Goal: Obtain resource: Obtain resource

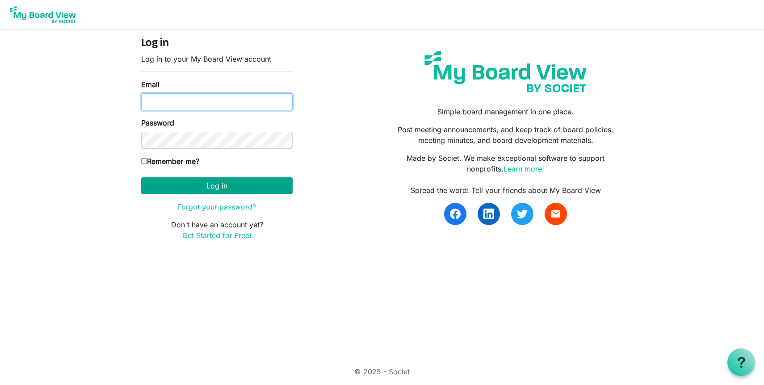
type input "jacquie@lovekckids.org"
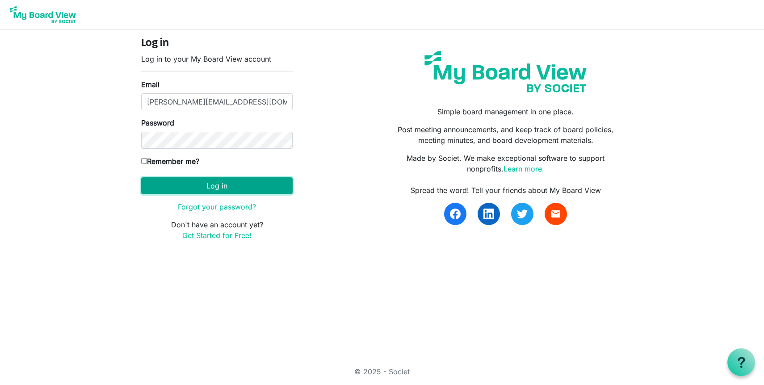
click at [215, 188] on button "Log in" at bounding box center [216, 185] width 151 height 17
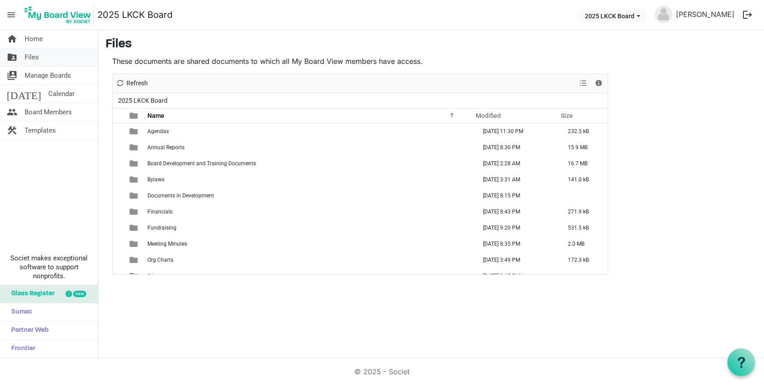
click at [37, 58] on span "Files" at bounding box center [32, 57] width 14 height 18
click at [49, 77] on span "Manage Boards" at bounding box center [48, 76] width 46 height 18
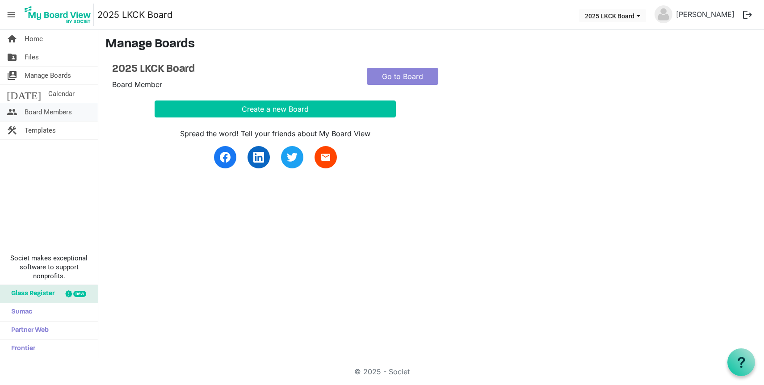
click at [50, 110] on span "Board Members" at bounding box center [48, 112] width 47 height 18
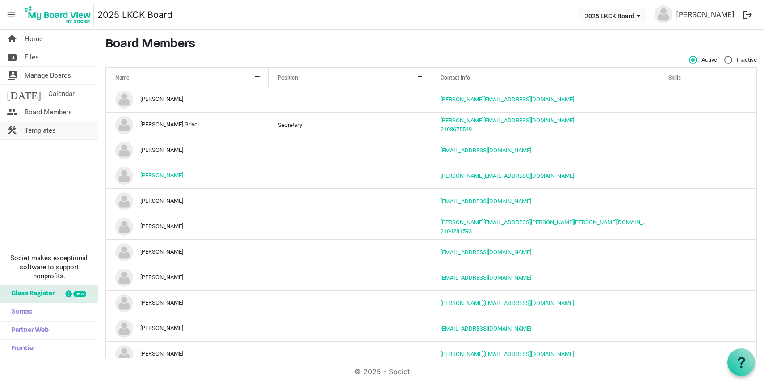
click at [58, 131] on link "construction Templates" at bounding box center [49, 131] width 98 height 18
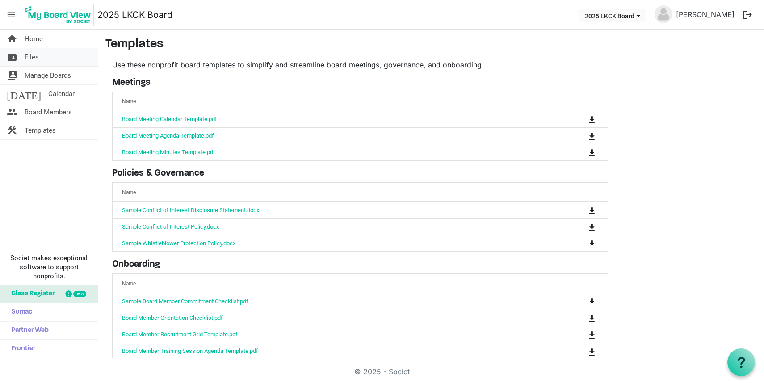
click at [41, 53] on link "folder_shared Files" at bounding box center [49, 57] width 98 height 18
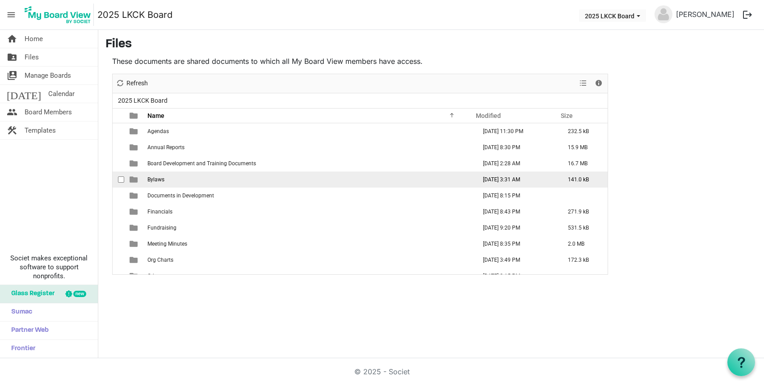
scroll to position [0, 0]
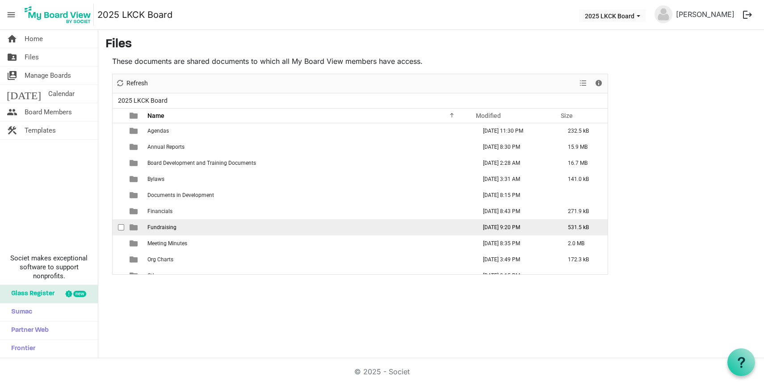
click at [166, 228] on span "Fundraising" at bounding box center [161, 227] width 29 height 6
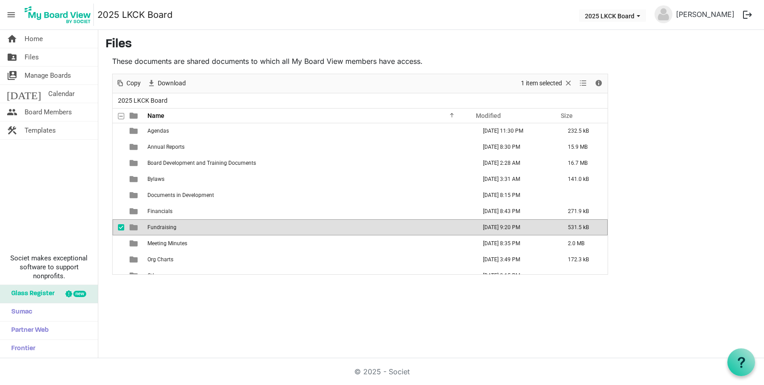
click at [166, 228] on span "Fundraising" at bounding box center [161, 227] width 29 height 6
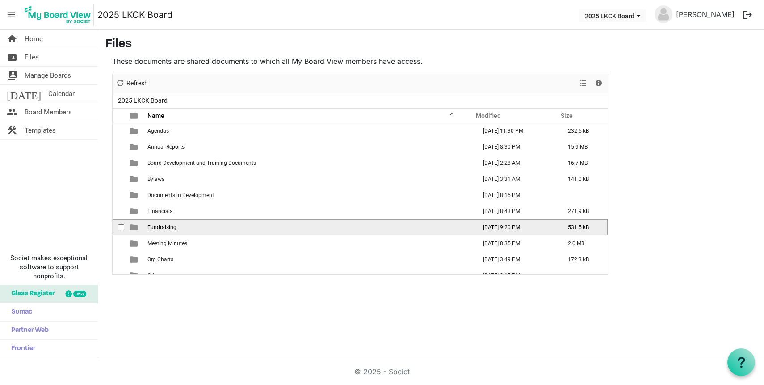
click at [166, 228] on span "Fundraising" at bounding box center [161, 227] width 29 height 6
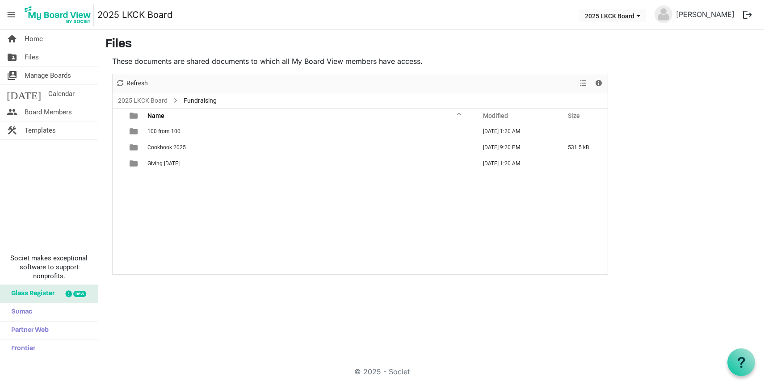
scroll to position [0, 0]
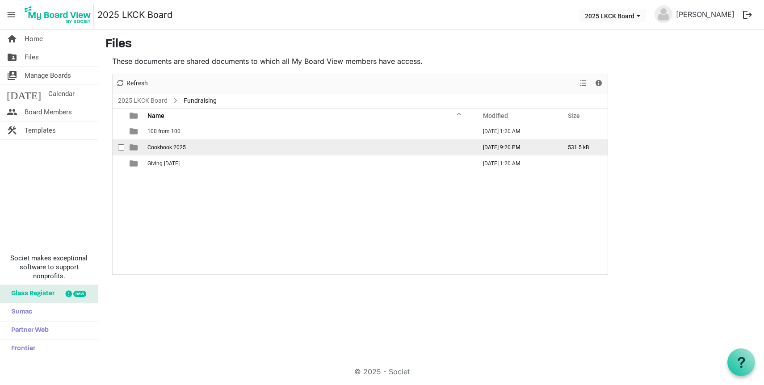
click at [181, 147] on span "Cookbook 2025" at bounding box center [166, 147] width 38 height 6
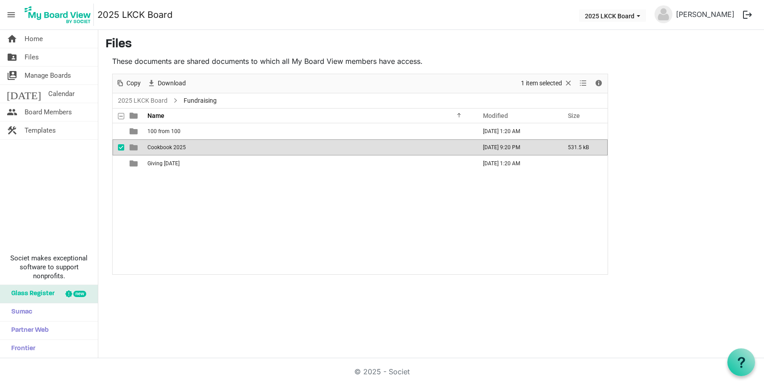
click at [181, 147] on span "Cookbook 2025" at bounding box center [166, 147] width 38 height 6
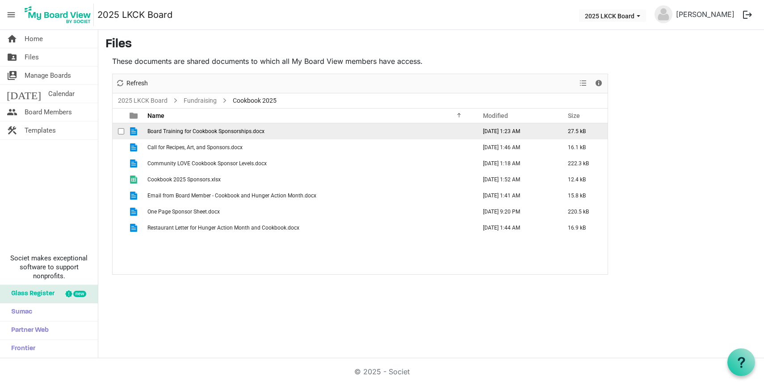
click at [194, 131] on span "Board Training for Cookbook Sponsorships.docx" at bounding box center [205, 131] width 117 height 6
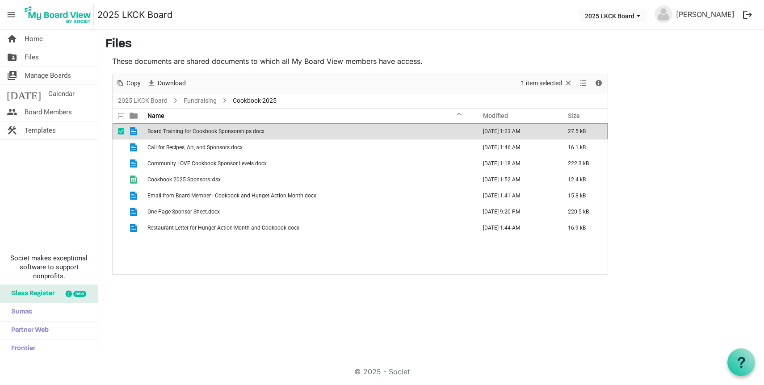
click at [194, 131] on span "Board Training for Cookbook Sponsorships.docx" at bounding box center [205, 131] width 117 height 6
